Goal: Task Accomplishment & Management: Manage account settings

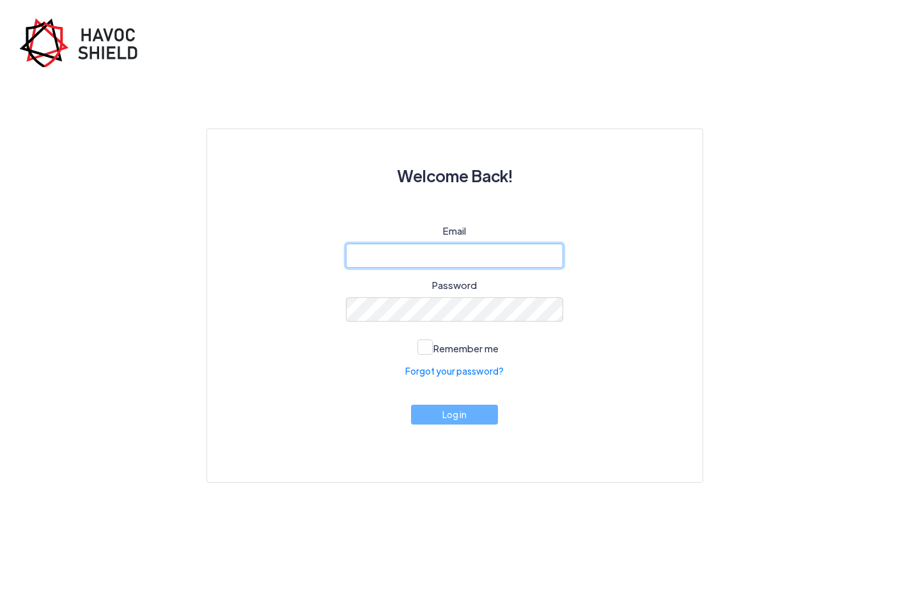
click at [476, 255] on input "email" at bounding box center [454, 256] width 217 height 24
type input "[EMAIL_ADDRESS][DOMAIN_NAME]"
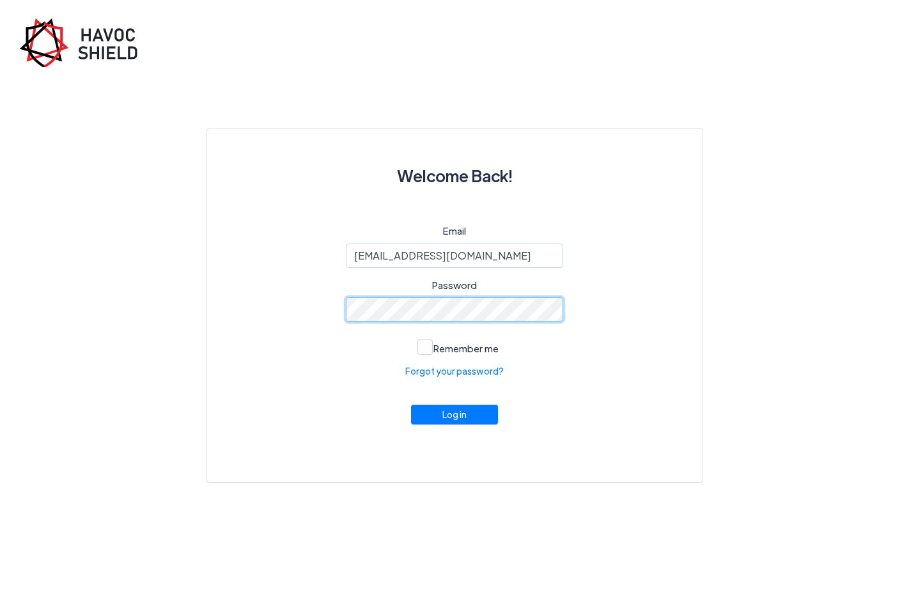
click at [411, 405] on button "Log in" at bounding box center [454, 415] width 87 height 20
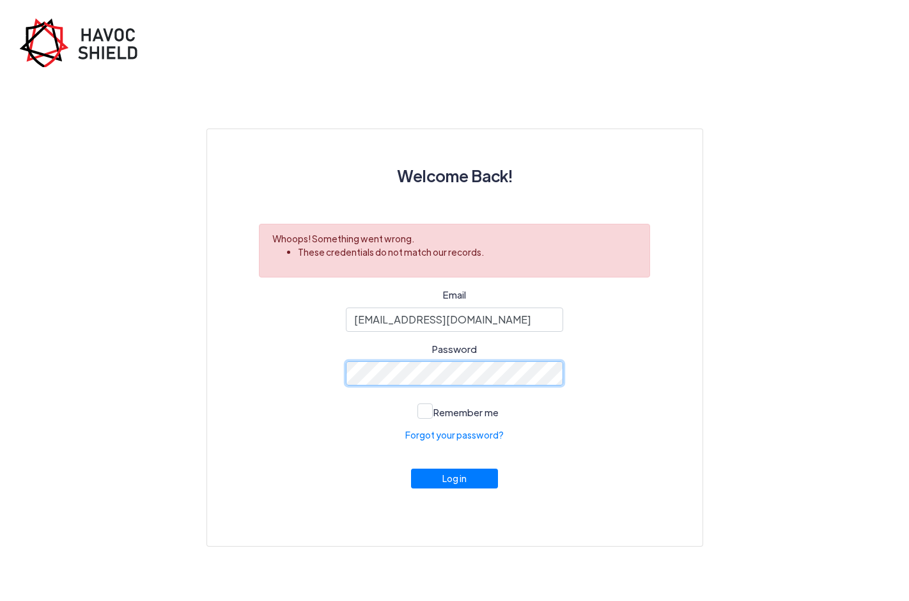
click at [411, 469] on button "Log in" at bounding box center [454, 479] width 87 height 20
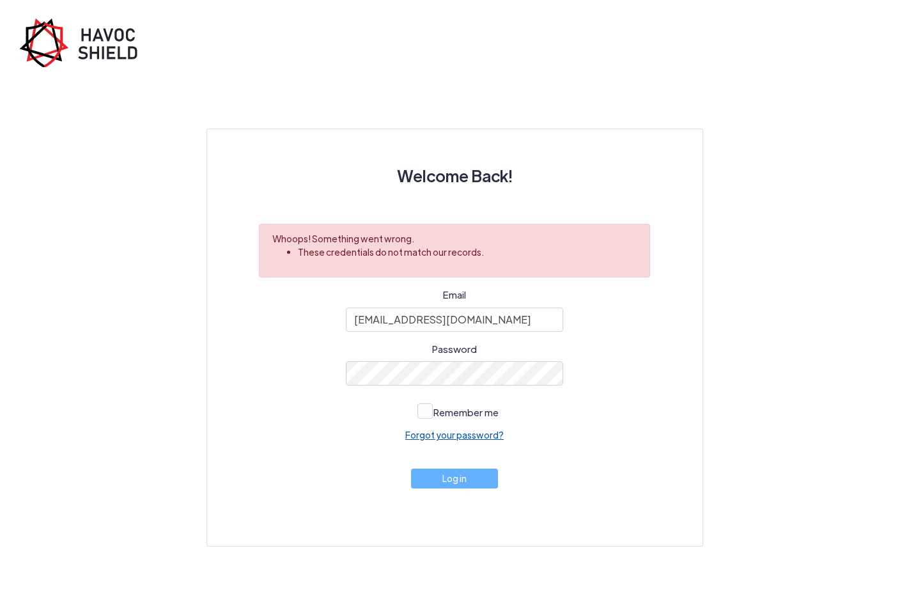
click at [428, 436] on link "Forgot your password?" at bounding box center [454, 434] width 98 height 13
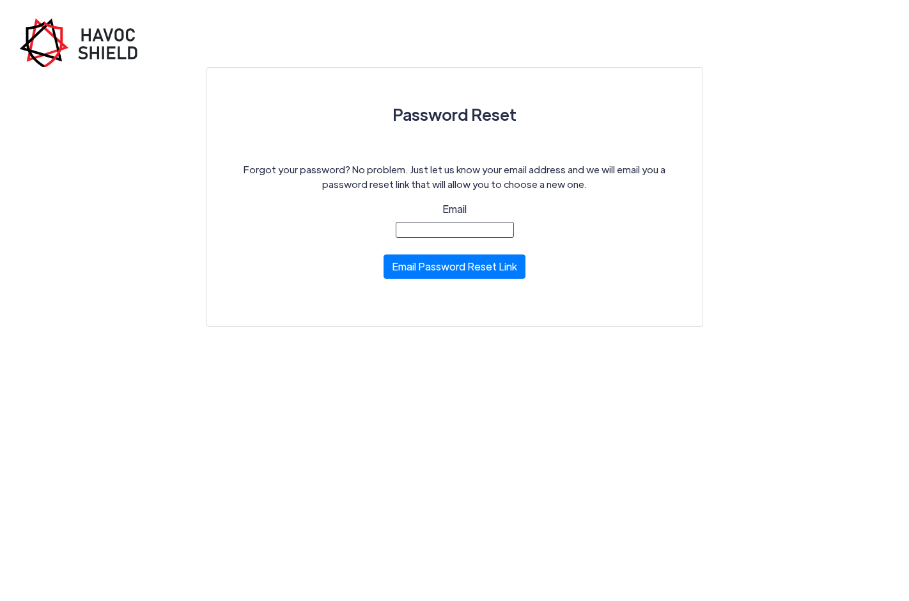
click at [417, 233] on input "Email" at bounding box center [455, 230] width 118 height 16
type input "[EMAIL_ADDRESS][DOMAIN_NAME]"
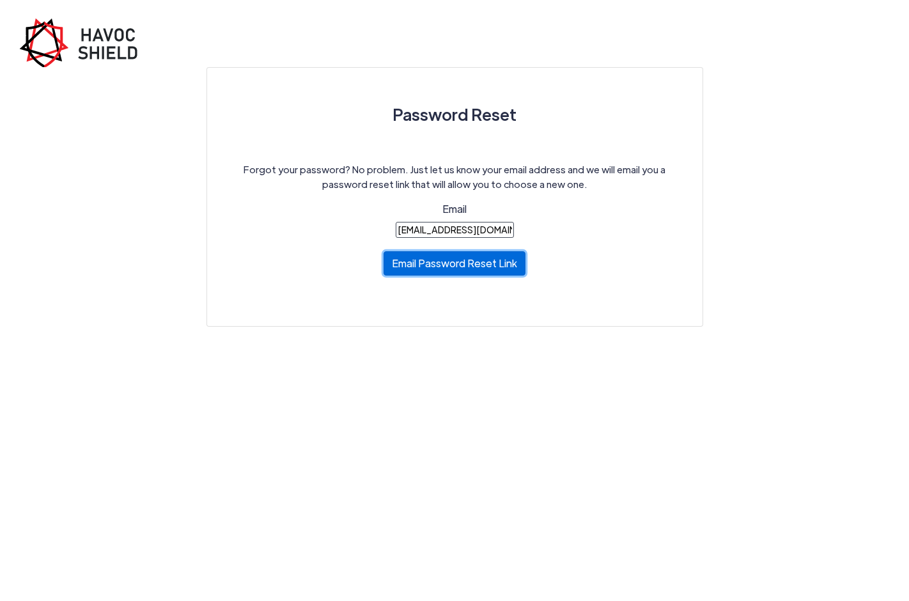
click at [432, 264] on button "Email Password Reset Link" at bounding box center [455, 263] width 142 height 24
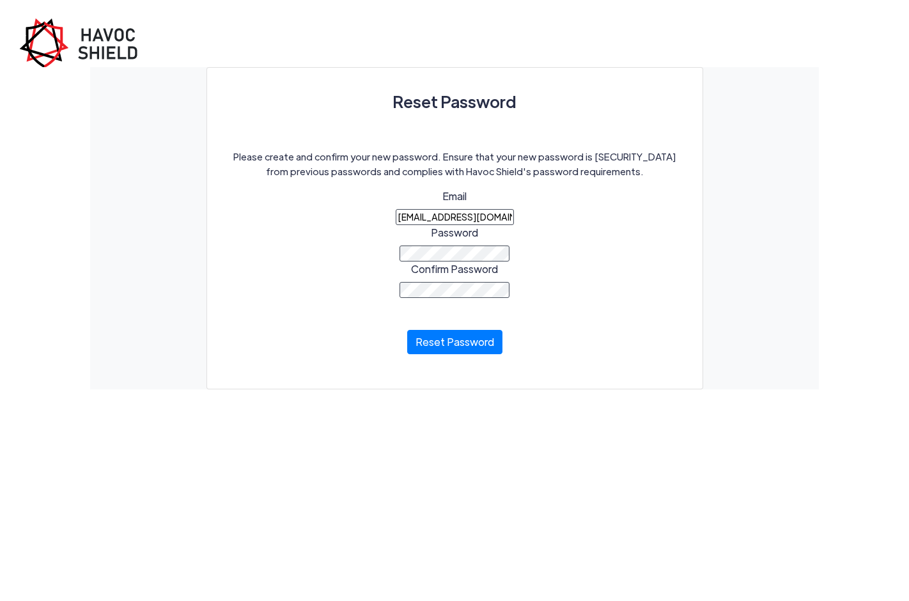
click at [558, 226] on div "Please create and confirm your new password. Ensure that your new password is d…" at bounding box center [455, 260] width 460 height 221
drag, startPoint x: 473, startPoint y: 352, endPoint x: 471, endPoint y: 343, distance: 8.5
click at [473, 351] on button "Reset Password" at bounding box center [454, 339] width 95 height 24
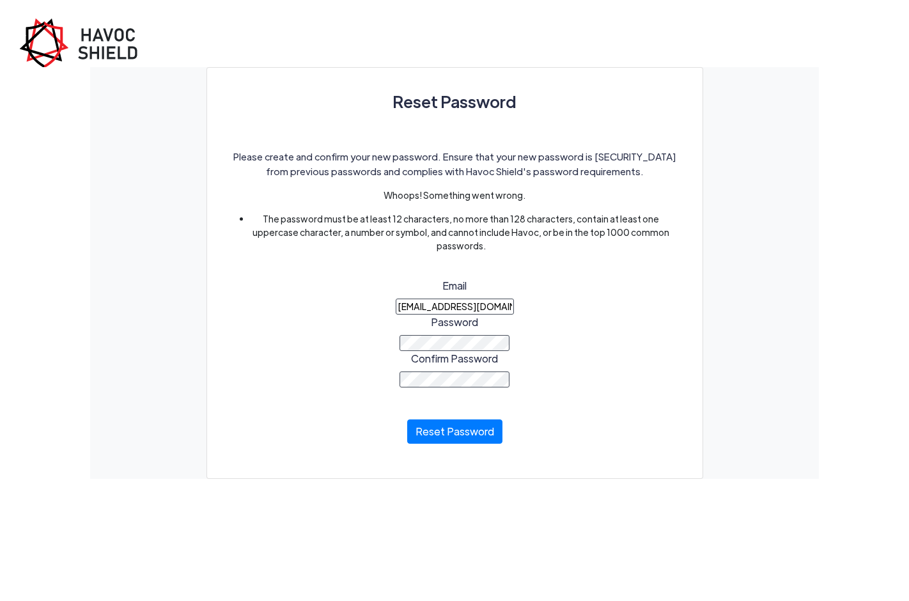
click at [584, 276] on div "Please create and confirm your new password. Ensure that your new password is d…" at bounding box center [455, 305] width 460 height 311
click at [283, 316] on div "Please create and confirm your new password. Ensure that your new password is d…" at bounding box center [455, 305] width 460 height 311
click at [302, 350] on div "Please create and confirm your new password. Ensure that your new password is d…" at bounding box center [455, 305] width 460 height 311
click at [471, 439] on button "Reset Password" at bounding box center [454, 428] width 95 height 24
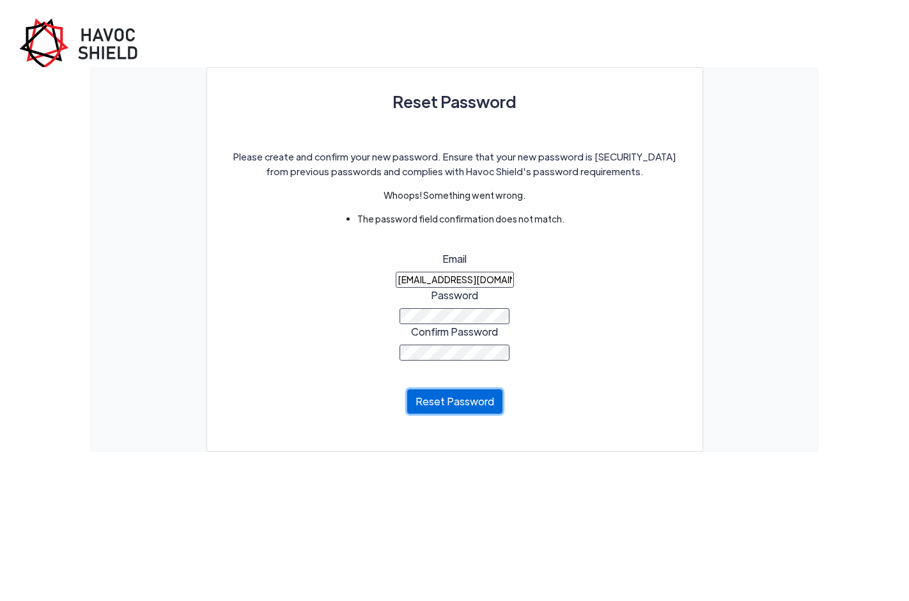
click at [477, 400] on button "Reset Password" at bounding box center [454, 401] width 95 height 24
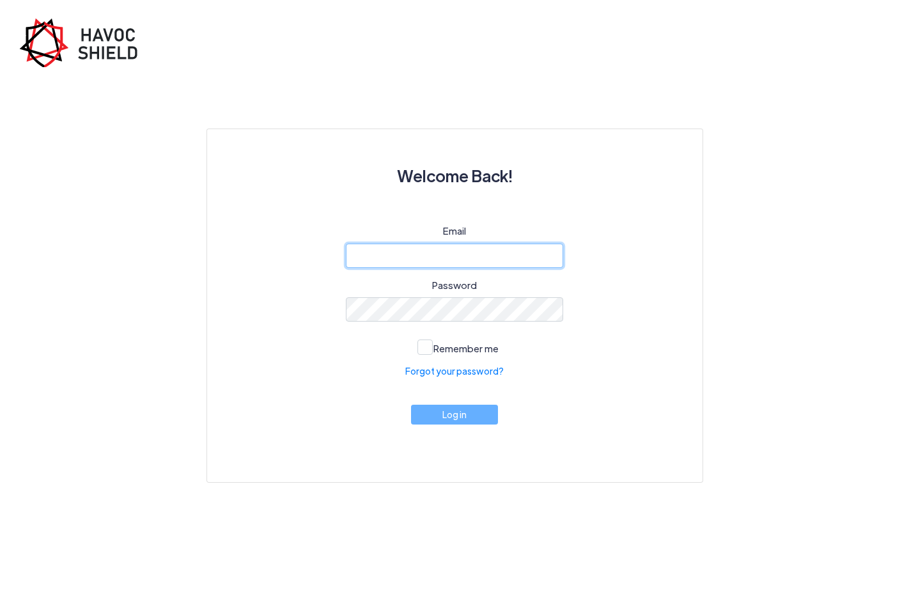
click at [448, 267] on input "email" at bounding box center [454, 256] width 217 height 24
type input "[EMAIL_ADDRESS][DOMAIN_NAME]"
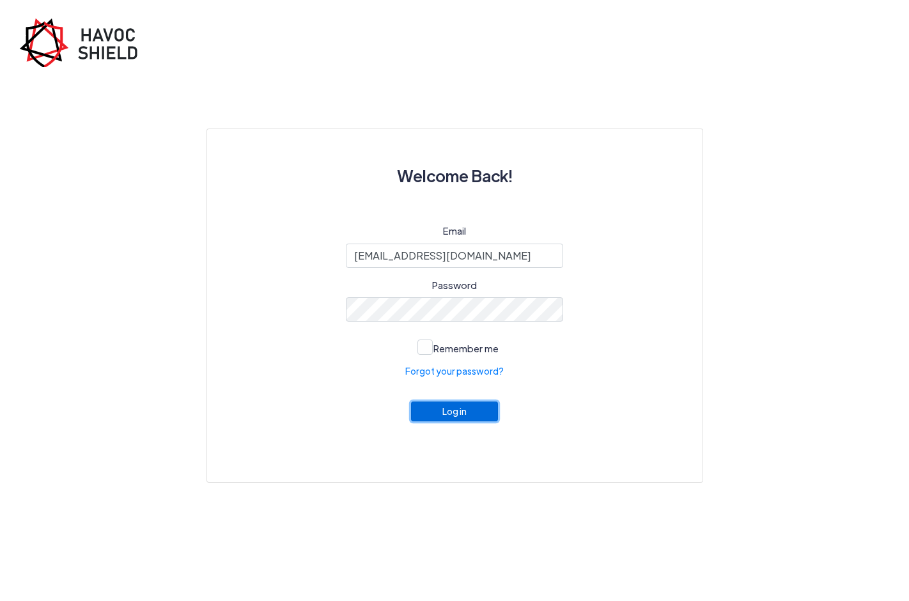
click at [433, 410] on button "Log in" at bounding box center [454, 412] width 87 height 20
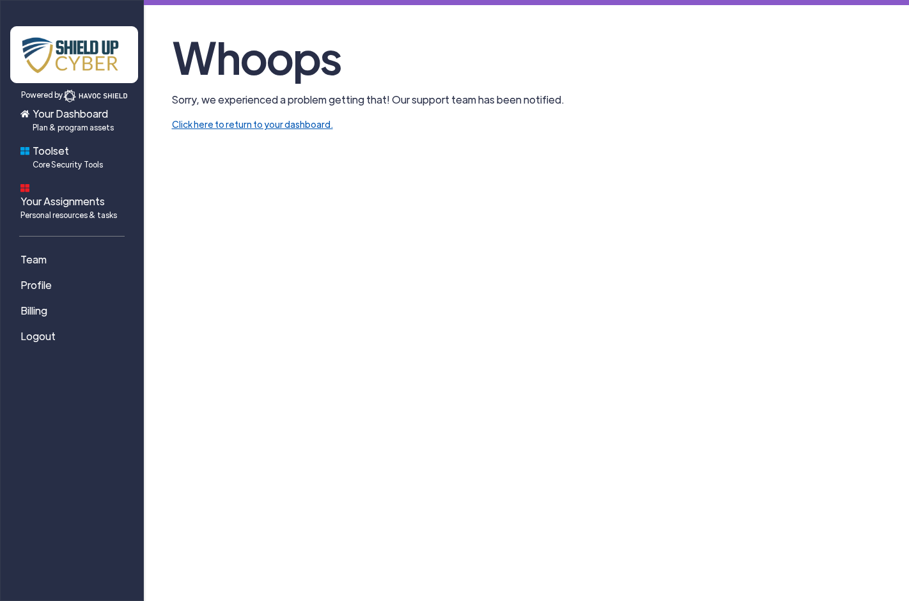
click at [269, 130] on section "Whoops Sorry, we experienced a problem getting that! Our support team has been …" at bounding box center [526, 79] width 729 height 106
click at [272, 120] on link "Click here to return to your dashboard." at bounding box center [252, 124] width 161 height 12
click at [76, 120] on span "Your Dashboard Plan & program assets" at bounding box center [73, 119] width 81 height 27
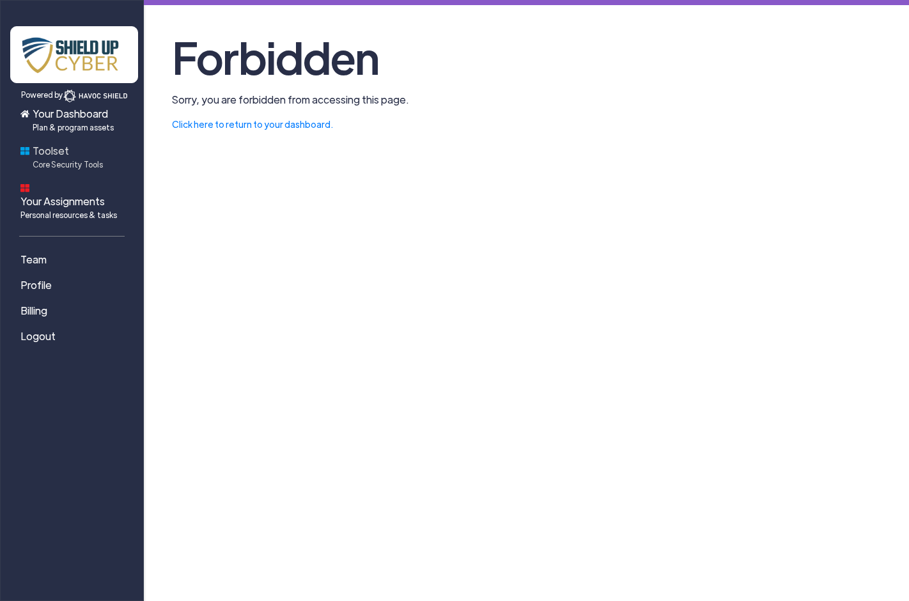
click at [45, 150] on span "Toolset Core Security Tools" at bounding box center [68, 156] width 70 height 27
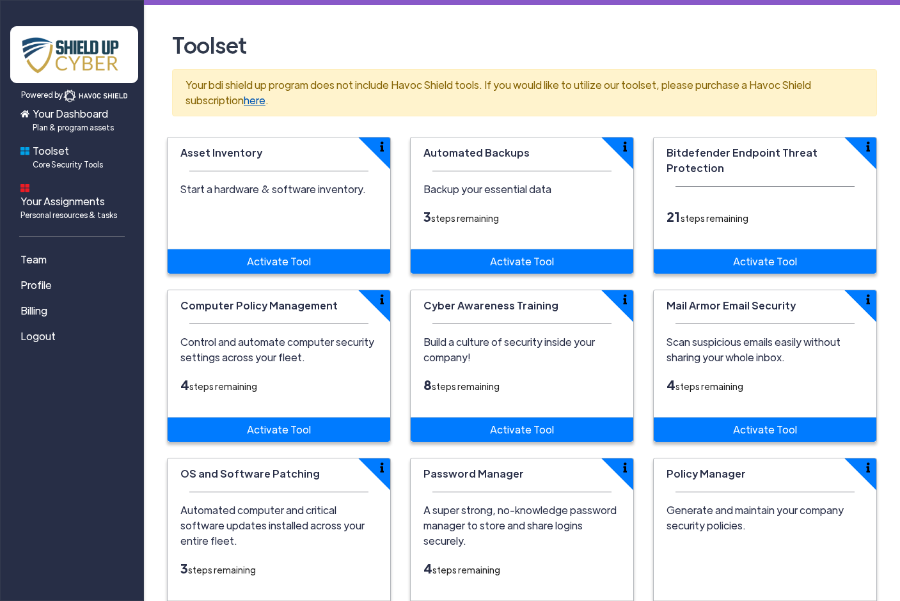
click at [244, 97] on link "here" at bounding box center [255, 99] width 22 height 13
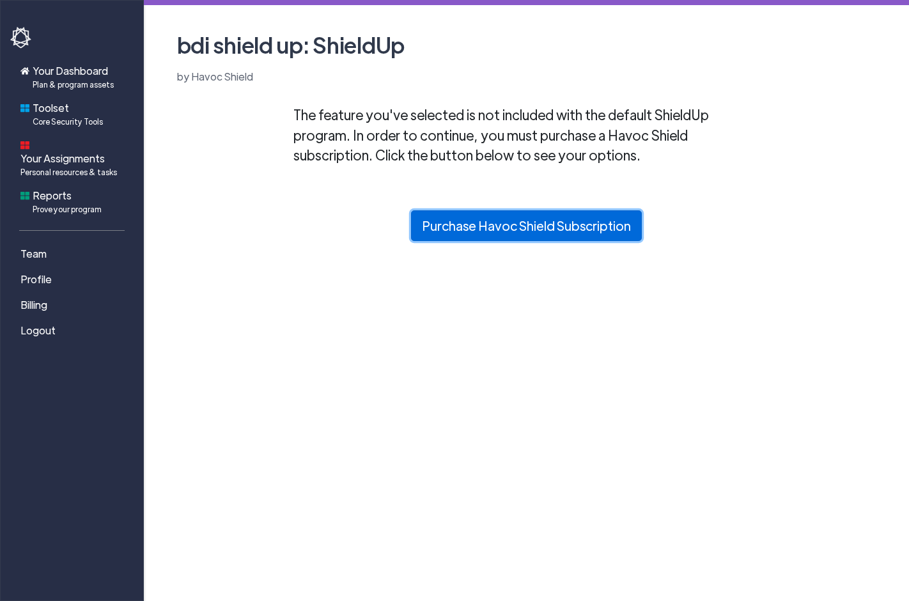
click at [492, 223] on link "Purchase Havoc Shield Subscription" at bounding box center [526, 225] width 231 height 31
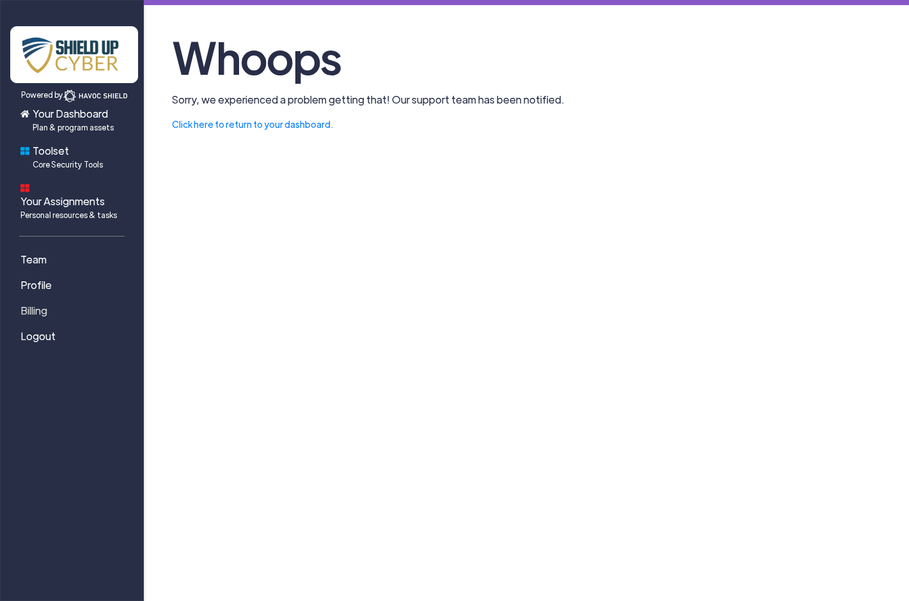
click at [36, 303] on span "Billing" at bounding box center [33, 310] width 27 height 15
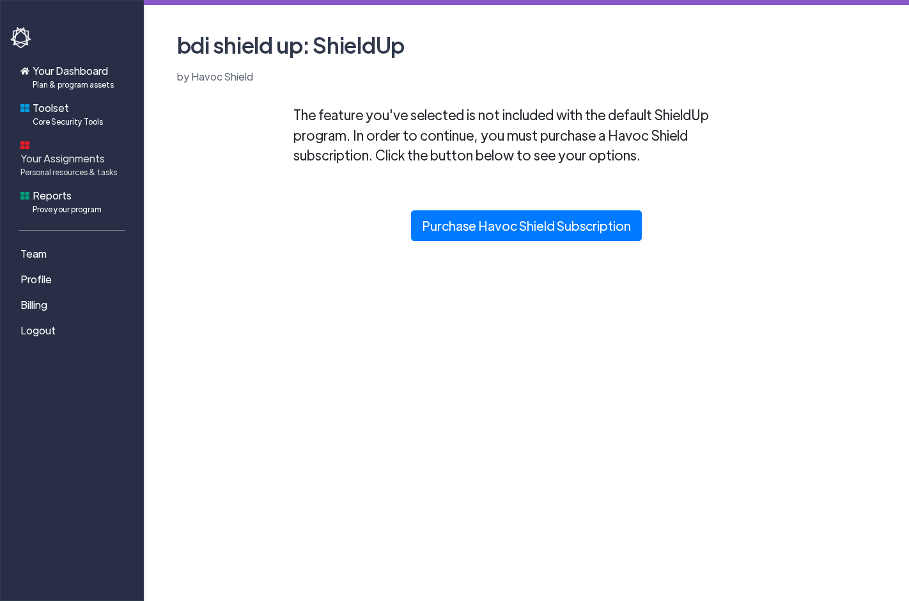
click at [75, 151] on span "Your Assignments Personal resources & tasks" at bounding box center [68, 164] width 97 height 27
